Goal: Information Seeking & Learning: Learn about a topic

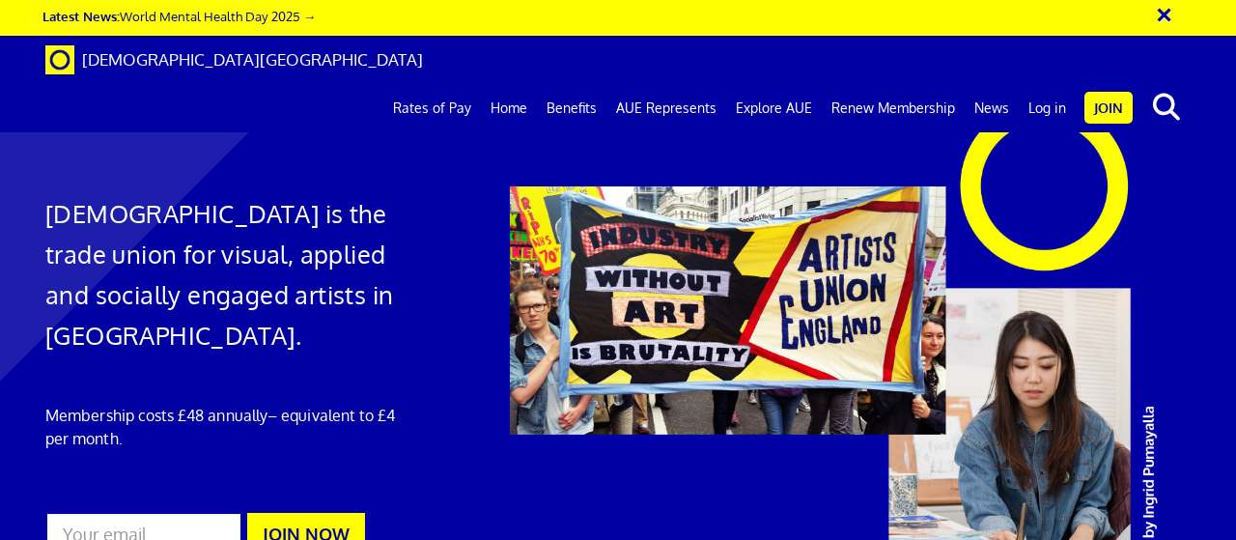
scroll to position [0, 4]
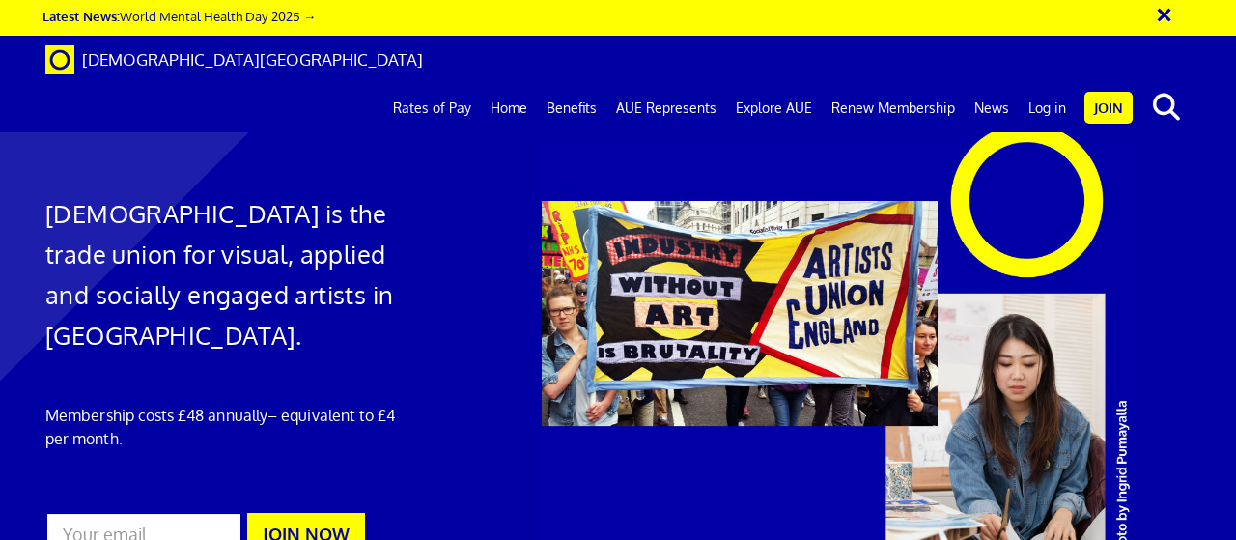
click at [1168, 14] on button "×" at bounding box center [1177, 12] width 48 height 32
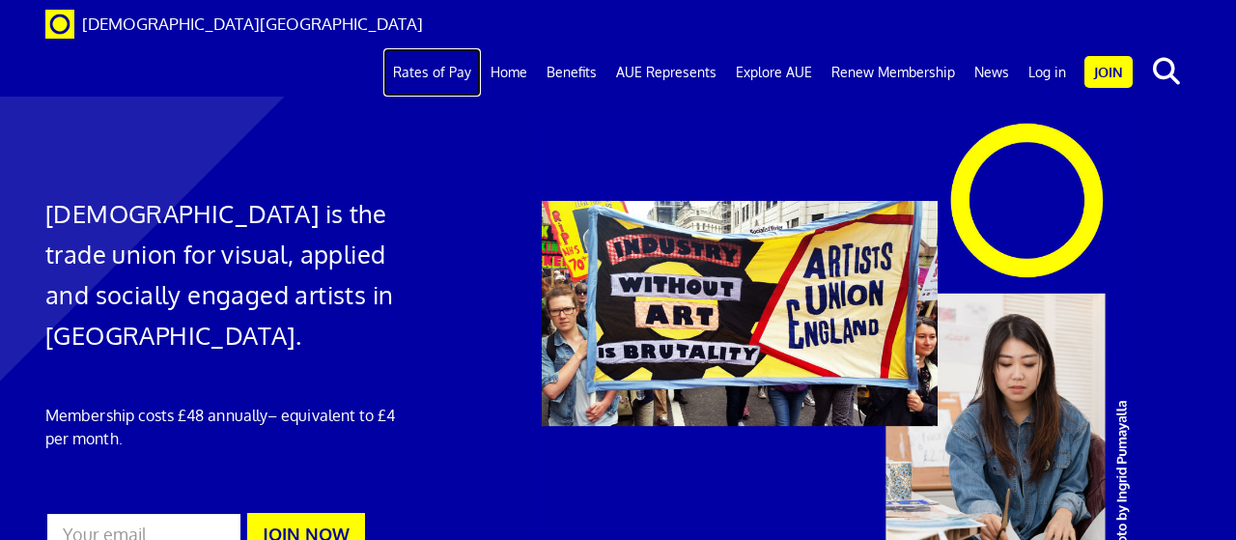
click at [453, 48] on link "Rates of Pay" at bounding box center [431, 72] width 97 height 48
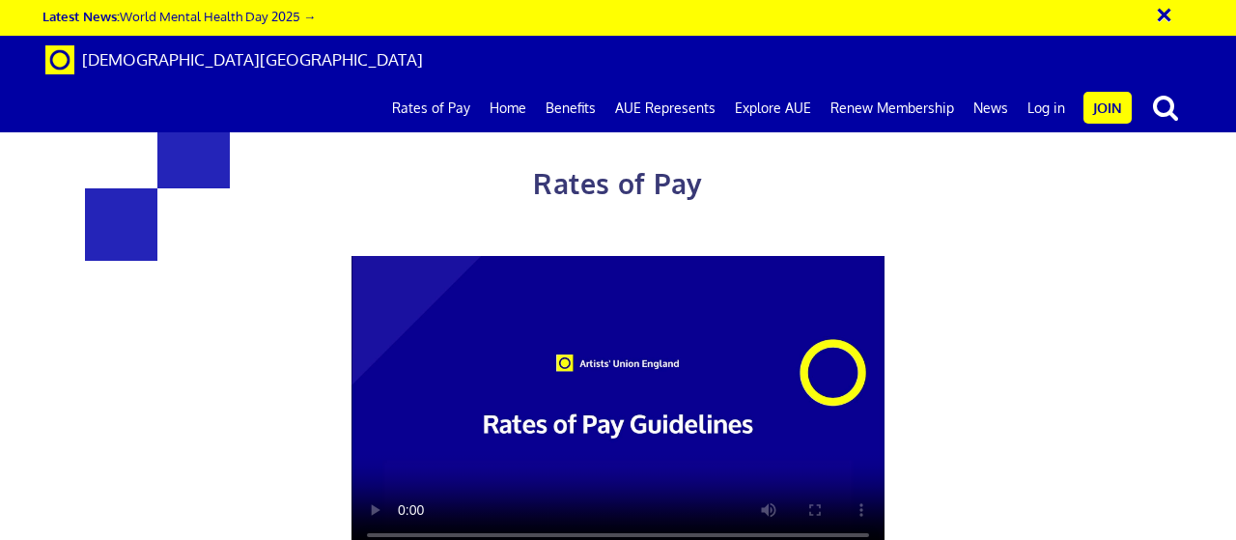
scroll to position [0, 4]
click at [1169, 11] on button "×" at bounding box center [1177, 12] width 48 height 32
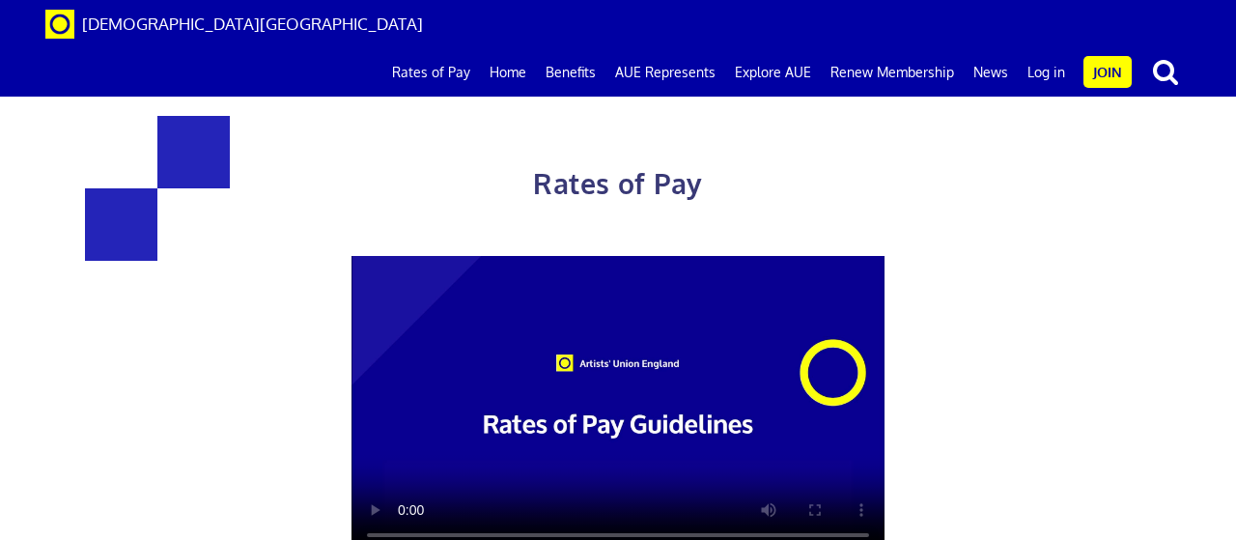
scroll to position [820, 0]
